Goal: Task Accomplishment & Management: Manage account settings

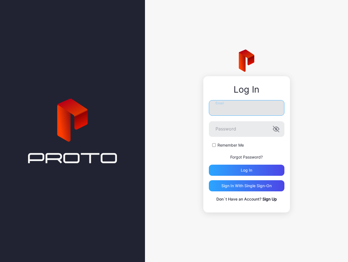
click at [246, 108] on input "Email" at bounding box center [247, 108] width 76 height 16
type input "**********"
click at [263, 107] on input "**********" at bounding box center [247, 108] width 76 height 16
click at [218, 141] on form "**********" at bounding box center [247, 138] width 76 height 76
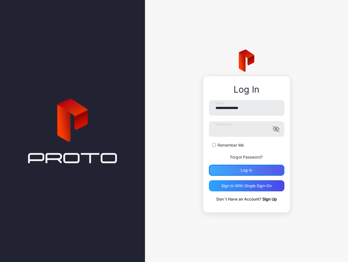
click at [221, 171] on div "Log in" at bounding box center [247, 170] width 76 height 11
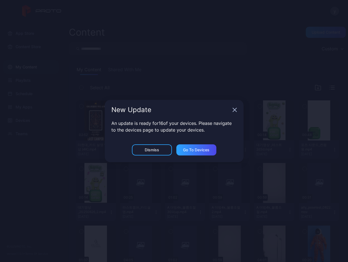
click at [236, 107] on div "New Update" at bounding box center [174, 110] width 139 height 20
click at [233, 110] on icon "button" at bounding box center [235, 110] width 4 height 4
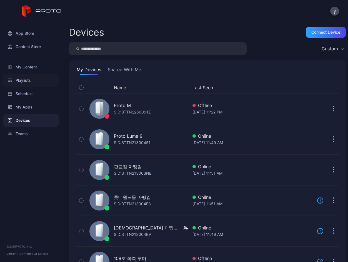
click at [26, 78] on div "Playlists" at bounding box center [30, 80] width 55 height 13
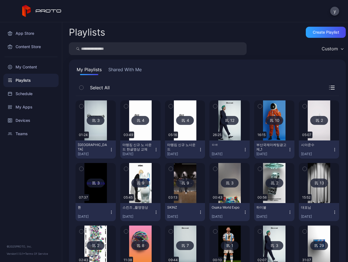
click at [241, 127] on img at bounding box center [230, 120] width 23 height 40
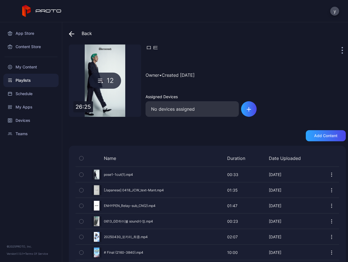
click at [73, 32] on icon at bounding box center [72, 34] width 6 height 6
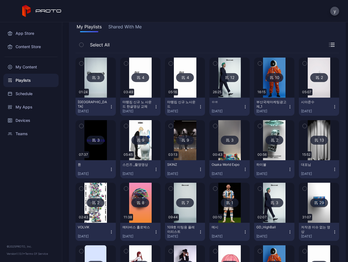
scroll to position [56, 0]
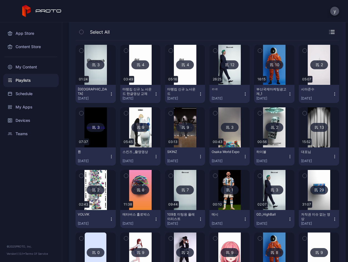
click at [308, 147] on img at bounding box center [319, 127] width 23 height 40
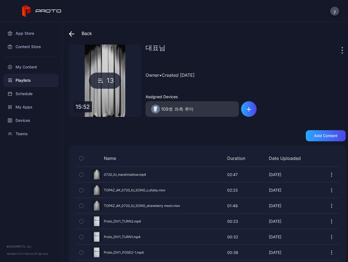
click at [72, 33] on icon at bounding box center [72, 34] width 6 height 6
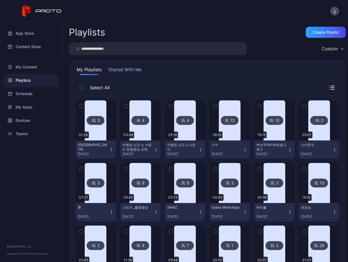
scroll to position [56, 0]
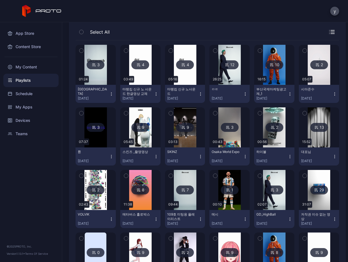
drag, startPoint x: 133, startPoint y: 111, endPoint x: 155, endPoint y: 130, distance: 29.8
click at [83, 111] on icon "button" at bounding box center [82, 113] width 4 height 6
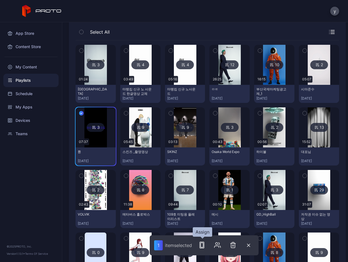
click at [203, 243] on rect "button" at bounding box center [202, 245] width 3 height 4
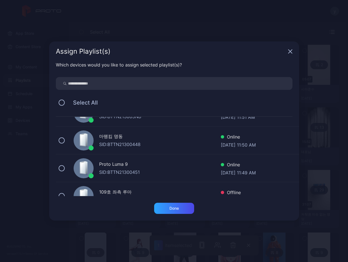
scroll to position [28, 0]
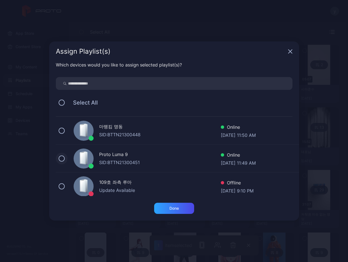
click at [61, 159] on button at bounding box center [62, 158] width 6 height 6
click at [178, 208] on div "Done" at bounding box center [174, 208] width 9 height 4
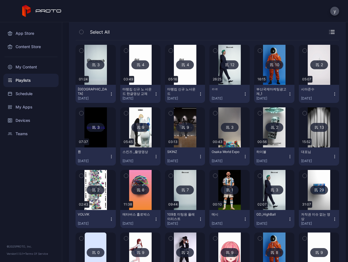
click at [333, 159] on icon "button" at bounding box center [335, 156] width 4 height 4
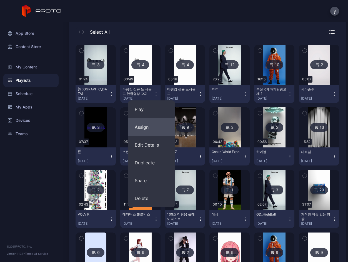
click at [144, 126] on button "Assign" at bounding box center [151, 127] width 47 height 18
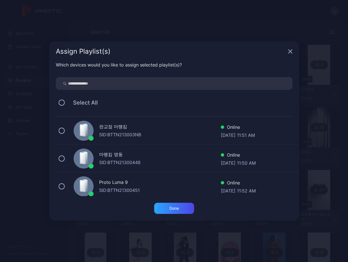
drag, startPoint x: 63, startPoint y: 185, endPoint x: 122, endPoint y: 207, distance: 62.6
click at [63, 185] on button at bounding box center [62, 186] width 6 height 6
click at [179, 203] on div "Done" at bounding box center [174, 208] width 40 height 11
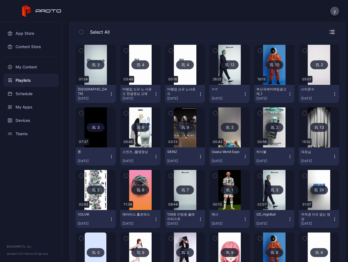
click at [241, 76] on img at bounding box center [230, 65] width 23 height 40
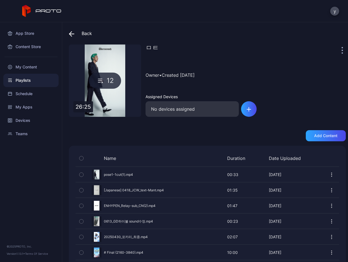
click at [73, 32] on icon at bounding box center [72, 34] width 6 height 6
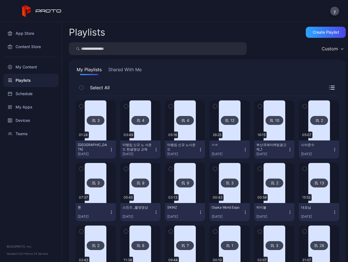
scroll to position [56, 0]
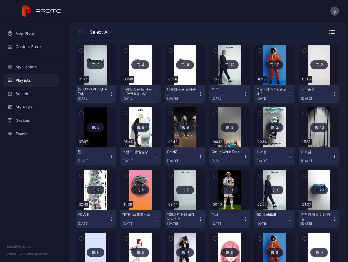
click at [248, 93] on icon "button" at bounding box center [245, 94] width 4 height 4
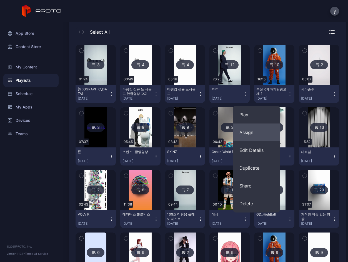
click at [255, 135] on button "Assign" at bounding box center [256, 132] width 47 height 18
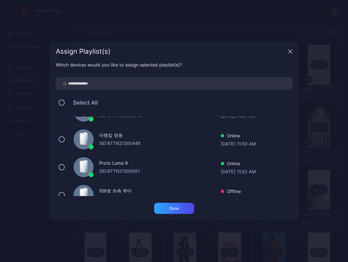
scroll to position [28, 0]
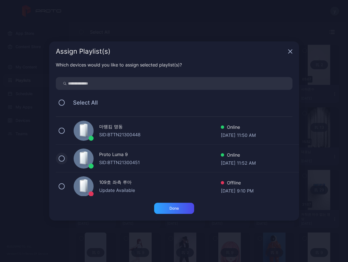
click at [61, 160] on button at bounding box center [62, 158] width 6 height 6
click at [173, 208] on div "Done" at bounding box center [174, 208] width 9 height 4
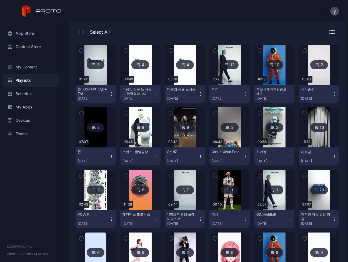
click at [107, 134] on img at bounding box center [96, 127] width 23 height 40
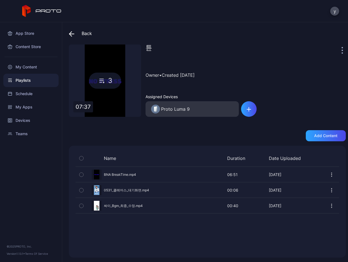
click at [72, 32] on icon at bounding box center [71, 33] width 2 height 5
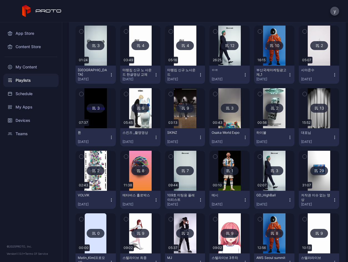
scroll to position [83, 0]
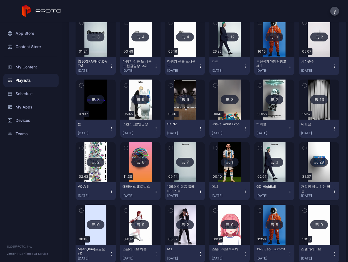
click at [203, 190] on icon "button" at bounding box center [201, 191] width 4 height 4
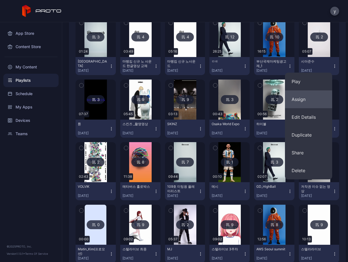
click at [305, 98] on button "Assign" at bounding box center [308, 99] width 47 height 18
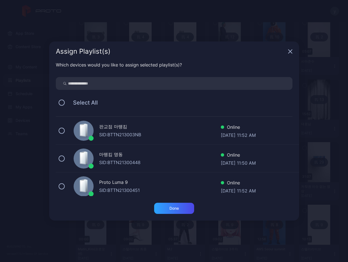
click at [63, 189] on div "Proto Luma 9 SID: BTTN21300451 Online [DATE] 11:52 AM" at bounding box center [178, 186] width 244 height 28
click at [176, 211] on div "Done" at bounding box center [174, 208] width 40 height 11
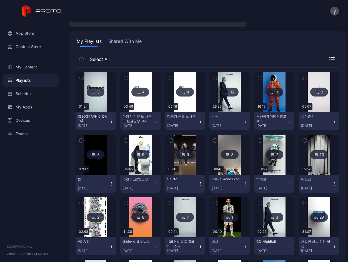
scroll to position [0, 0]
